Goal: Task Accomplishment & Management: Complete application form

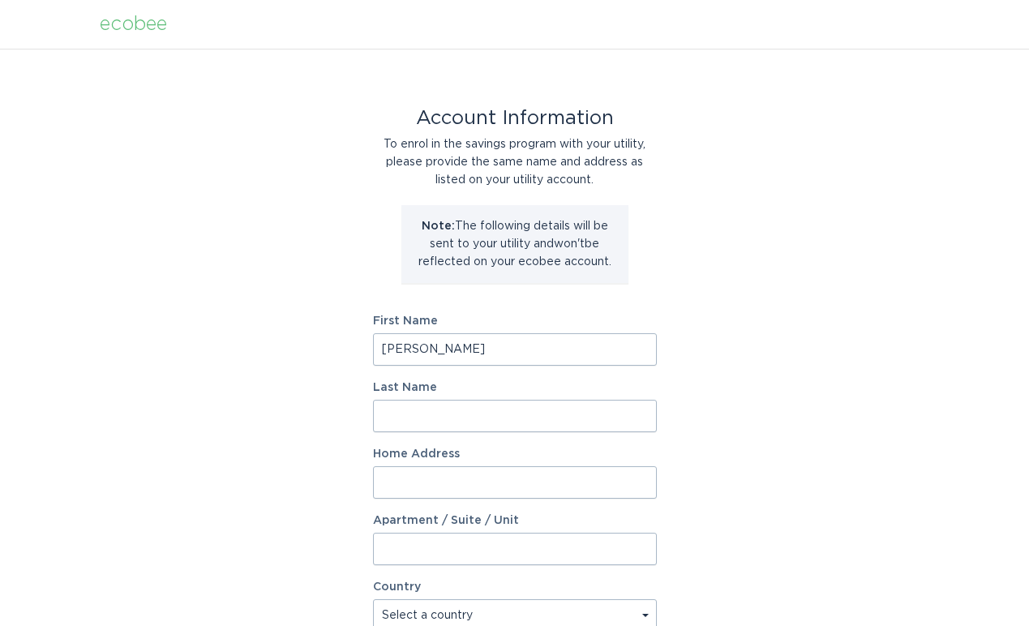
type input "[PERSON_NAME]"
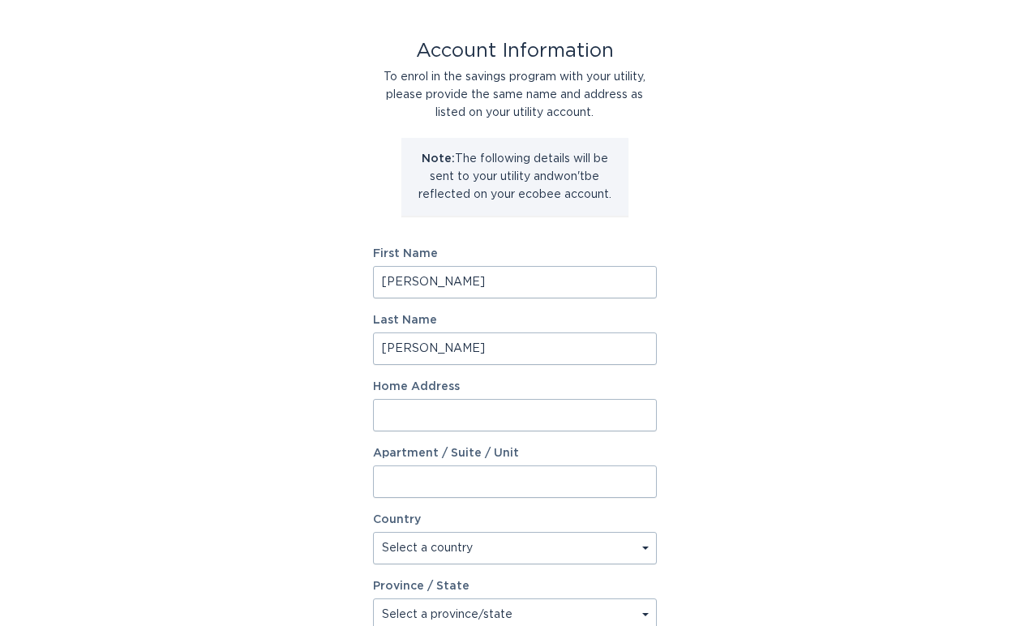
scroll to position [71, 0]
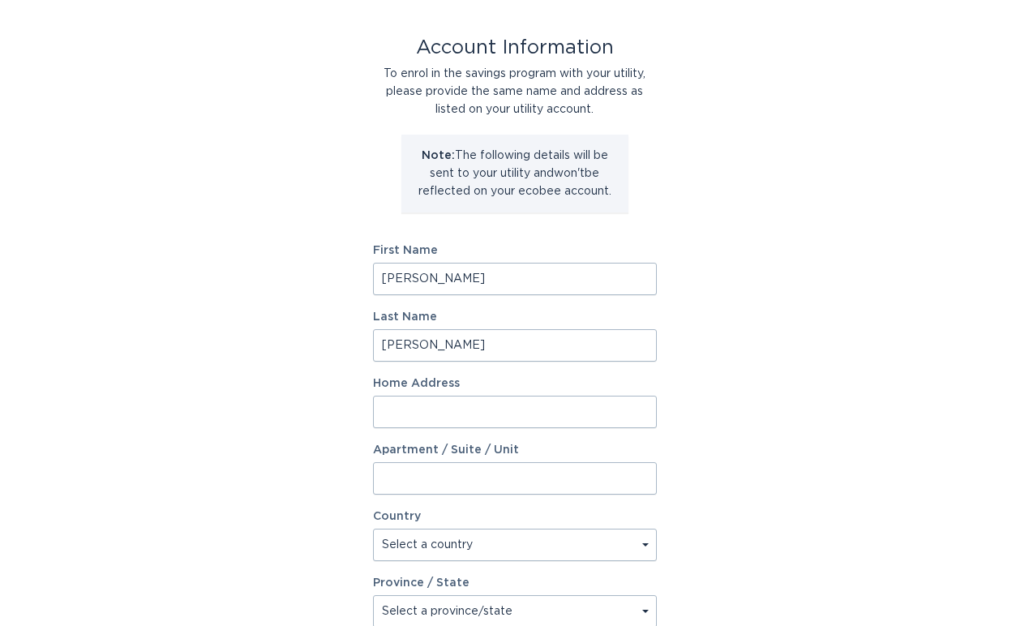
type input "[PERSON_NAME]"
type input "4004 [PERSON_NAME]"
click at [409, 483] on input "Apartment / Suite / Unit" at bounding box center [515, 480] width 284 height 32
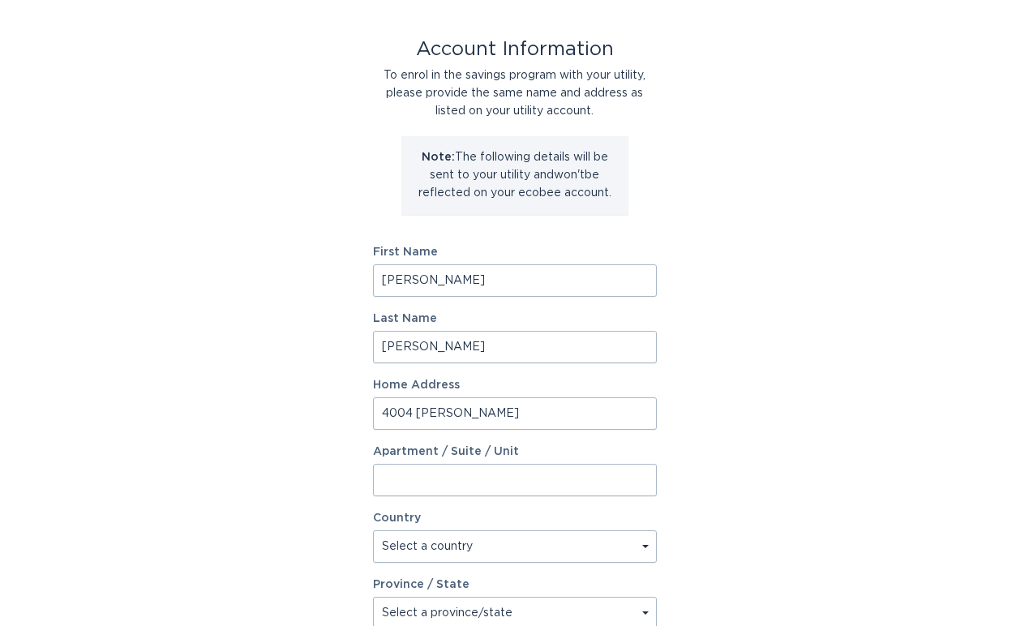
type input "A"
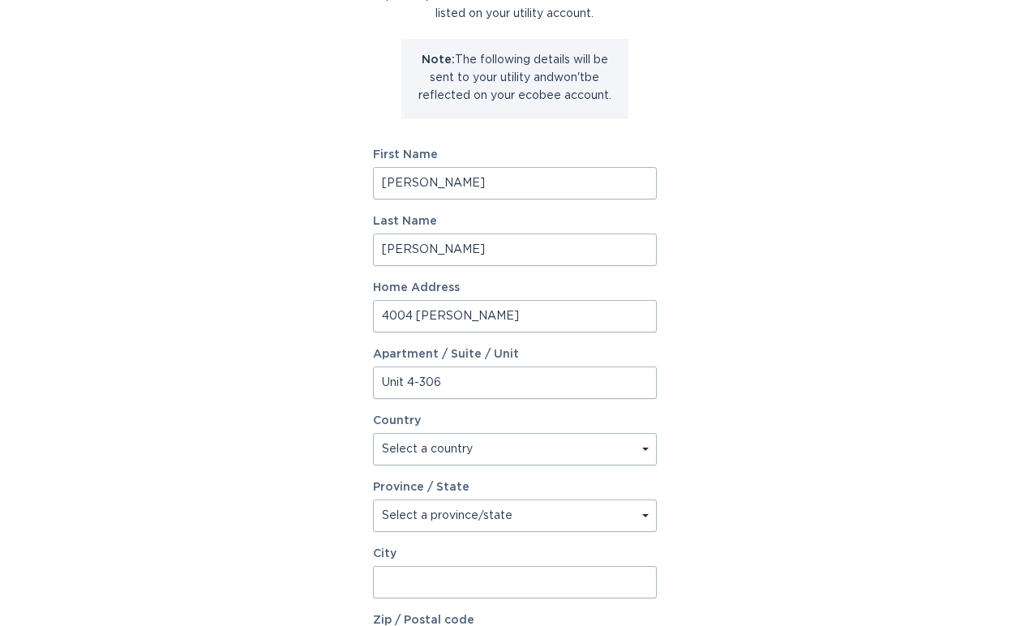
scroll to position [167, 0]
type input "Unit 4-306"
select select "US"
select select "MO"
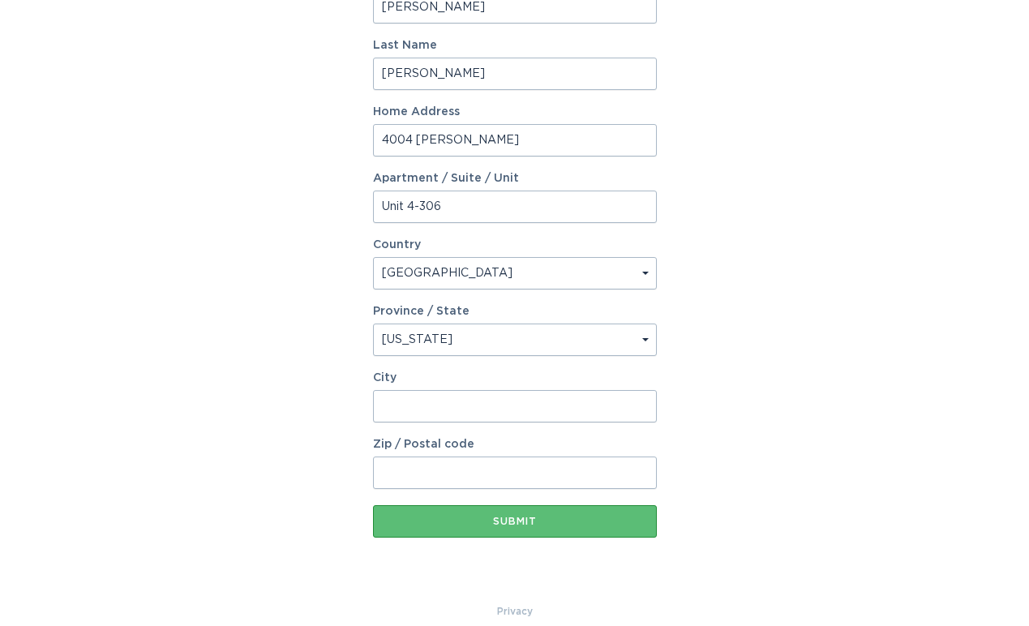
scroll to position [343, 0]
type input "Columbia"
type input "65203"
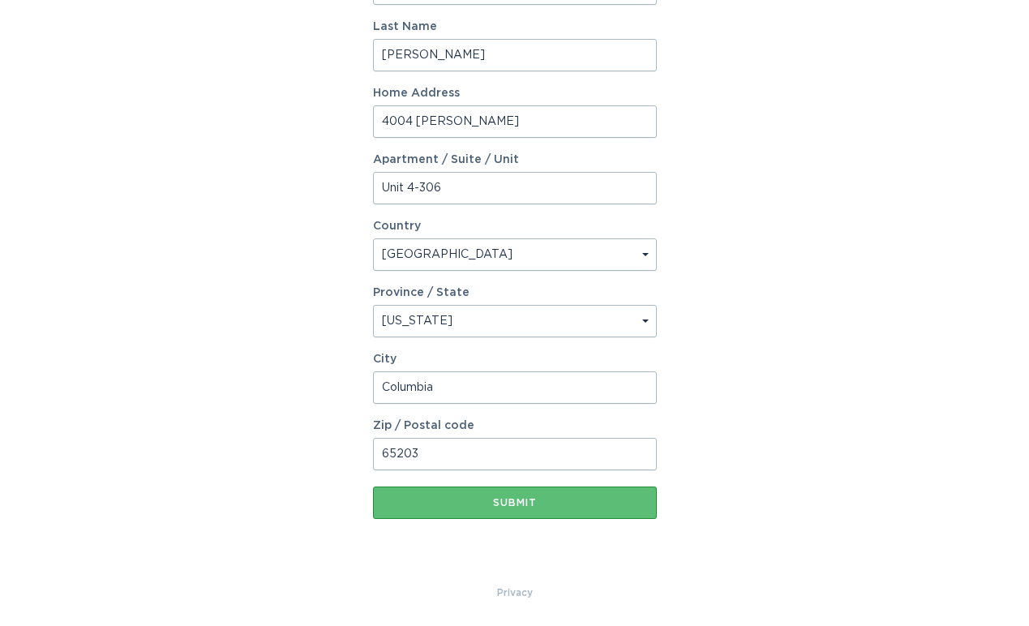
scroll to position [361, 0]
click at [522, 507] on button "Submit" at bounding box center [515, 502] width 284 height 32
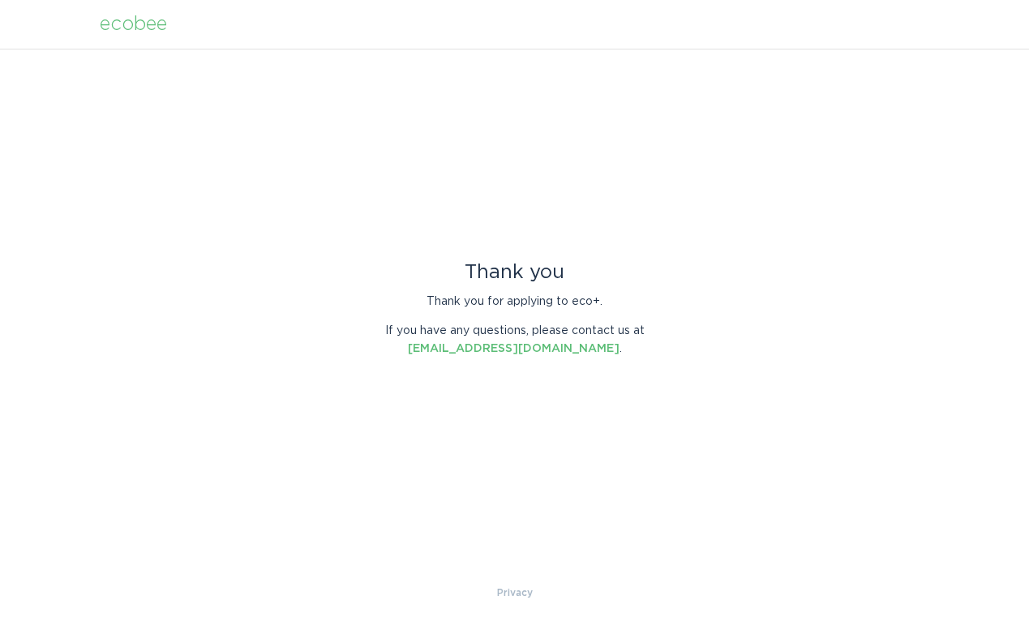
scroll to position [0, 0]
